Goal: Find specific page/section: Find specific page/section

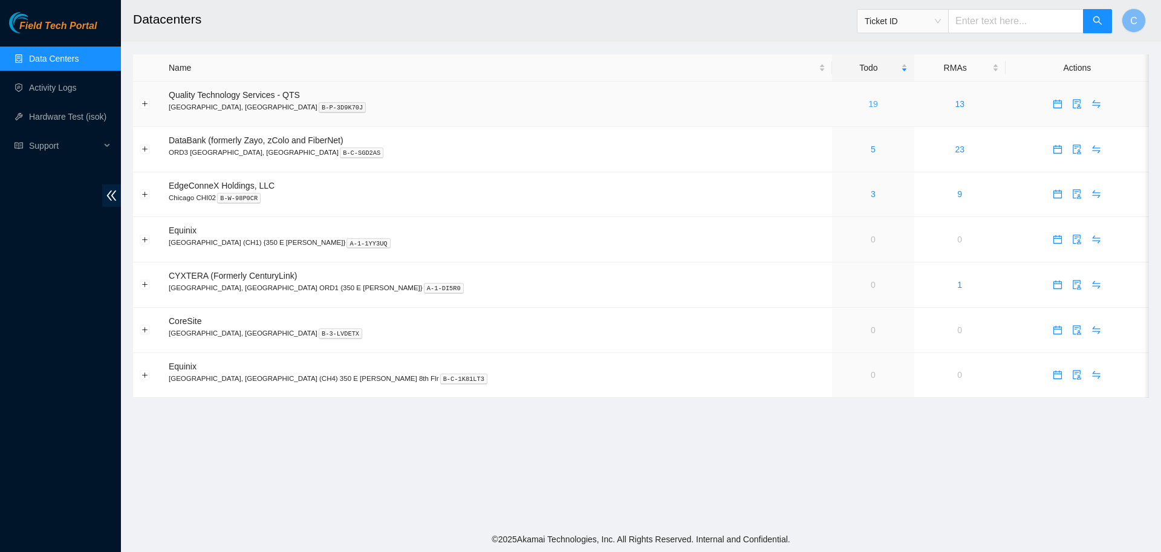
click at [868, 102] on link "19" at bounding box center [873, 104] width 10 height 10
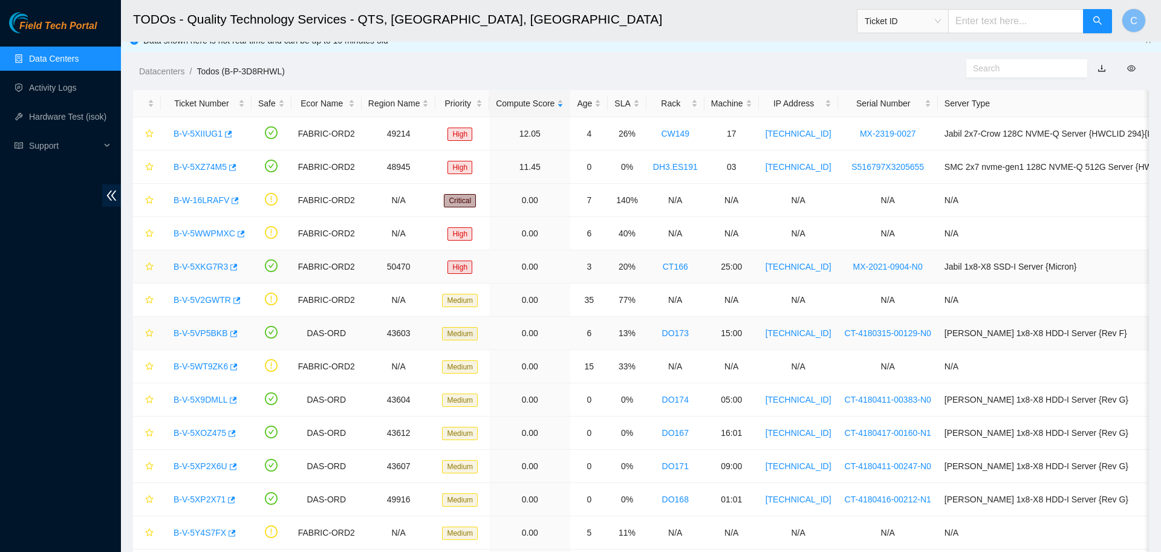
scroll to position [12, 0]
click at [215, 231] on link "B-V-5WWPMXC" at bounding box center [205, 234] width 62 height 10
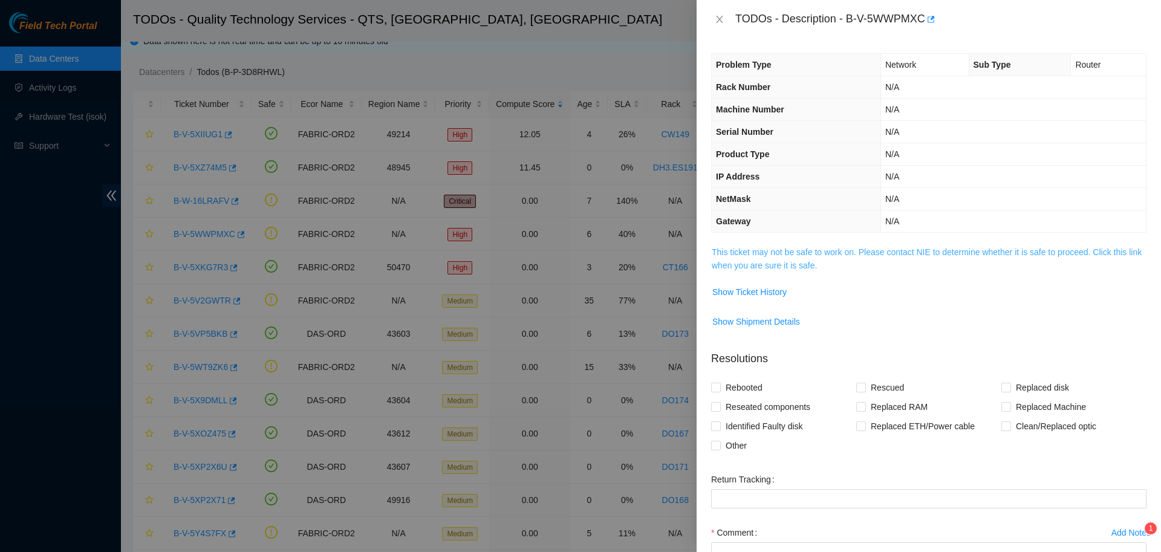
click at [791, 256] on link "This ticket may not be safe to work on. Please contact NIE to determine whether…" at bounding box center [927, 258] width 430 height 23
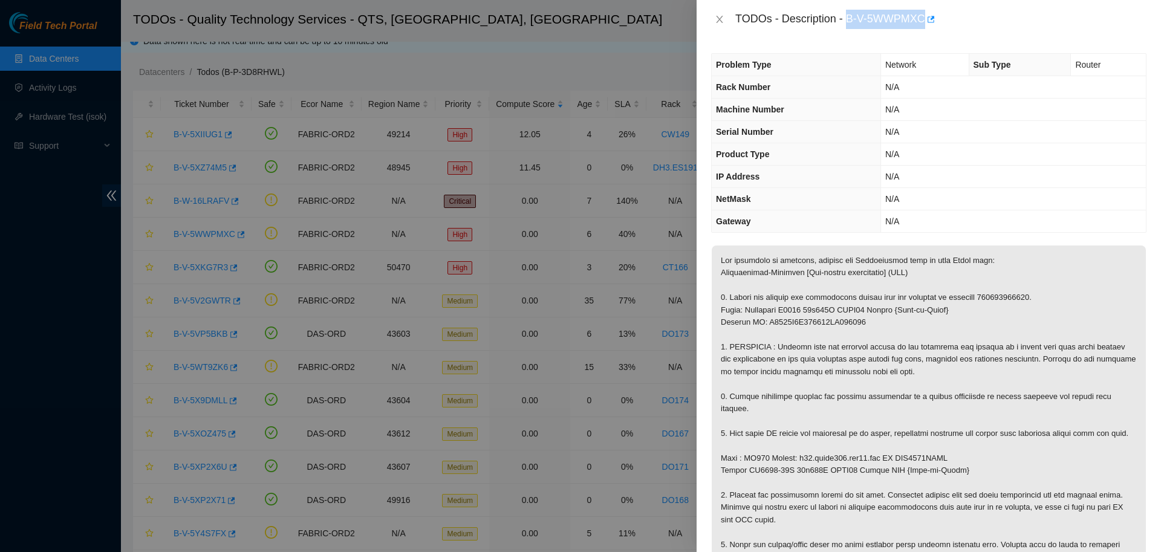
drag, startPoint x: 842, startPoint y: 18, endPoint x: 918, endPoint y: 20, distance: 75.6
click at [918, 20] on div "TODOs - Description - B-V-5WWPMXC" at bounding box center [940, 19] width 411 height 19
copy div "B-V-5WWPMXC"
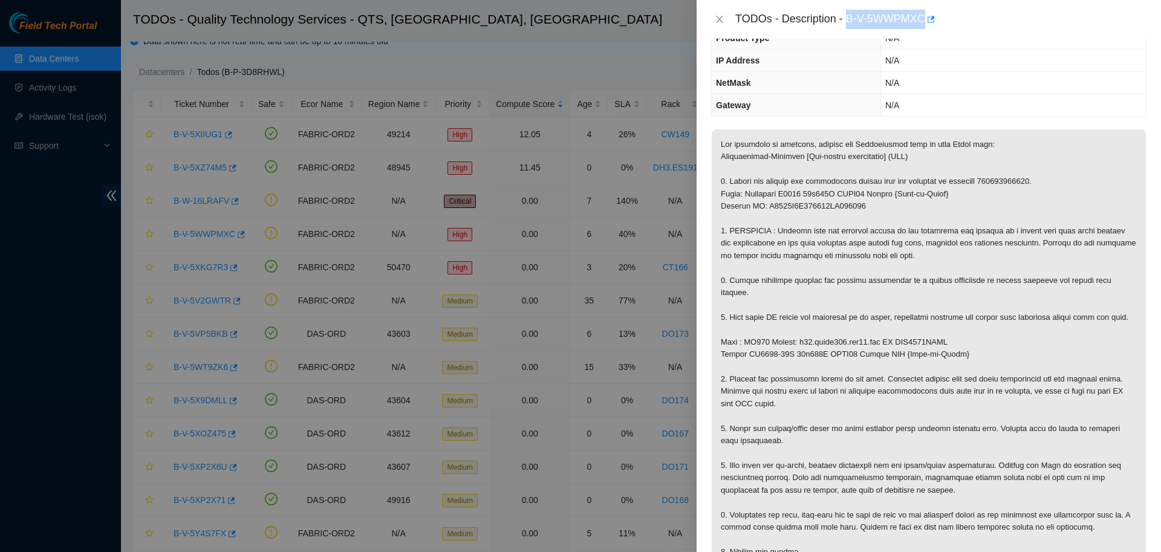
scroll to position [117, 0]
